Goal: Transaction & Acquisition: Purchase product/service

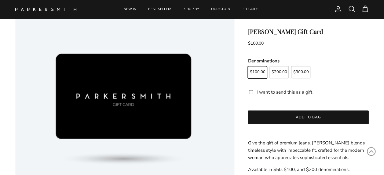
scroll to position [61, 0]
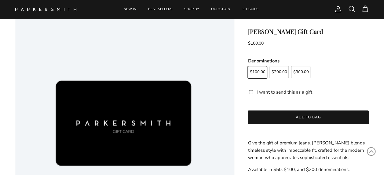
click at [251, 90] on input "I want to send this as a gift" at bounding box center [251, 92] width 4 height 6
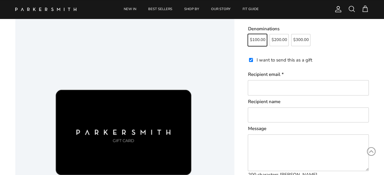
click at [248, 59] on gift-card-recipient "I want to send this as a gift Recipient email * Recipient name Message 200 char…" at bounding box center [308, 117] width 121 height 127
click at [251, 60] on input "I want to send this as a gift" at bounding box center [251, 60] width 4 height 6
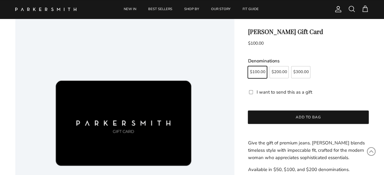
click at [341, 61] on fieldset "Denominations $100.00 $200.00 $300.00" at bounding box center [308, 68] width 121 height 20
click at [250, 91] on input "I want to send this as a gift" at bounding box center [251, 92] width 4 height 6
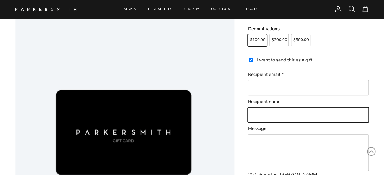
click at [274, 112] on input "Recipient name" at bounding box center [308, 114] width 121 height 15
click at [274, 111] on input "Recipient name" at bounding box center [308, 114] width 121 height 15
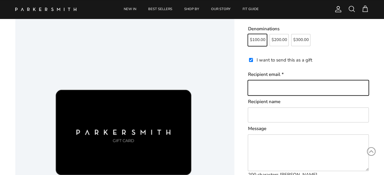
click at [277, 88] on input "Recipient email *" at bounding box center [308, 87] width 121 height 15
click at [277, 89] on input "Recipient email *" at bounding box center [308, 87] width 121 height 15
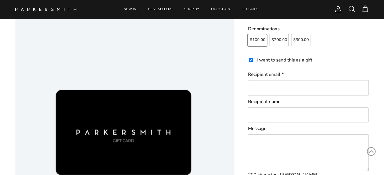
click at [251, 60] on input "I want to send this as a gift" at bounding box center [251, 60] width 4 height 6
checkbox input "false"
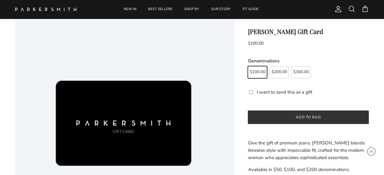
click at [300, 114] on button "Add to bag" at bounding box center [308, 116] width 121 height 13
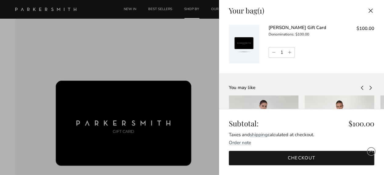
scroll to position [0, 0]
click at [300, 157] on link "Checkout" at bounding box center [302, 158] width 146 height 14
